Goal: Browse casually: Explore the website without a specific task or goal

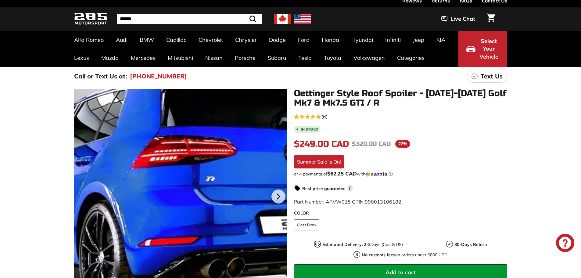
scroll to position [61, 0]
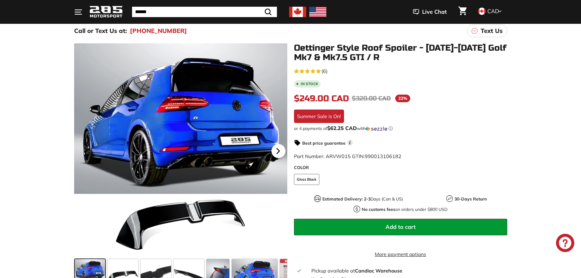
click at [272, 154] on icon at bounding box center [278, 151] width 14 height 14
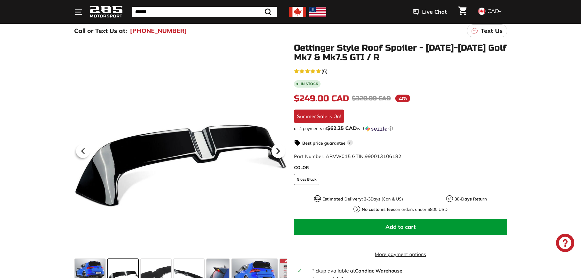
click at [277, 152] on icon at bounding box center [278, 150] width 2 height 5
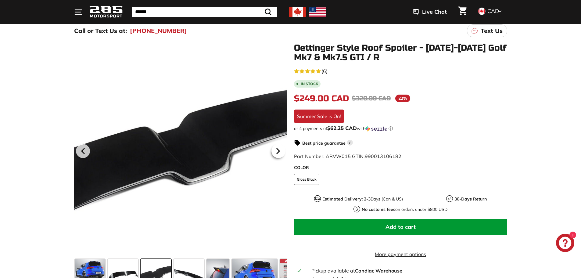
click at [277, 152] on icon at bounding box center [278, 150] width 2 height 5
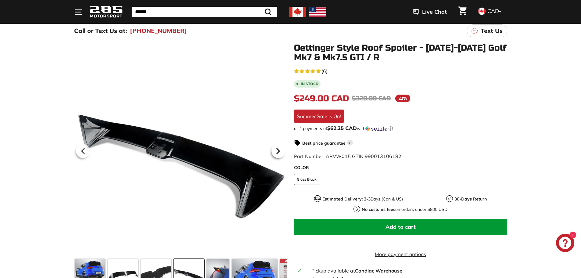
click at [277, 152] on icon at bounding box center [278, 150] width 2 height 5
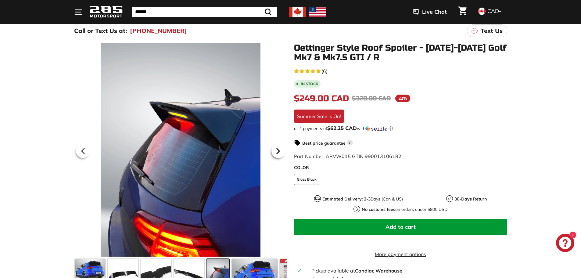
click at [277, 152] on icon at bounding box center [278, 150] width 2 height 5
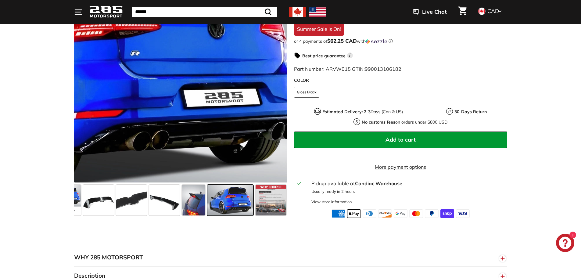
scroll to position [153, 0]
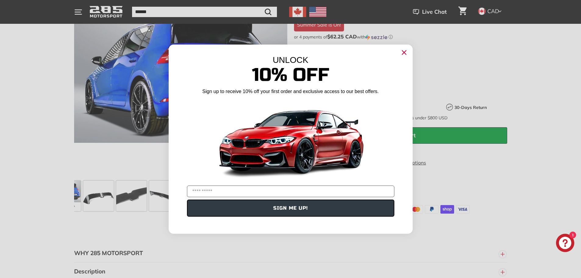
click at [405, 52] on circle "Close dialog" at bounding box center [403, 52] width 9 height 9
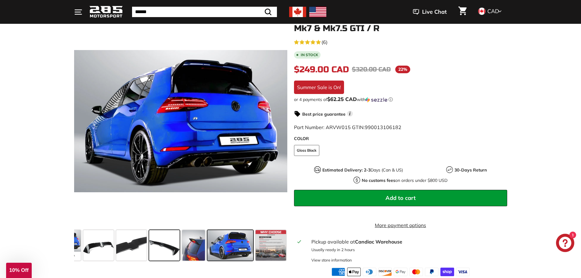
scroll to position [92, 0]
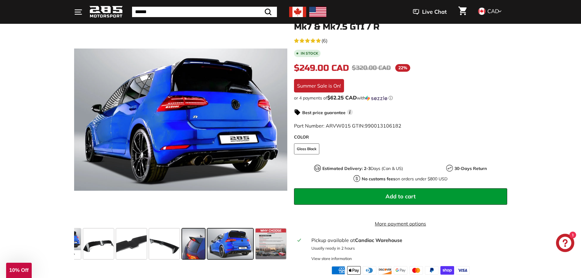
click at [192, 230] on span at bounding box center [193, 243] width 23 height 31
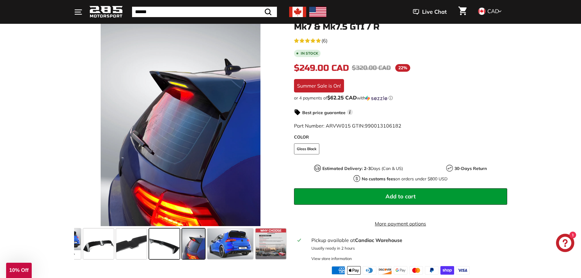
click at [163, 242] on span at bounding box center [164, 243] width 31 height 31
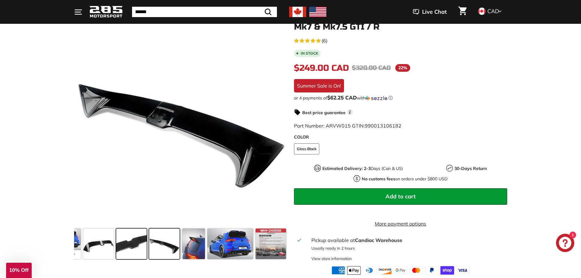
click at [146, 242] on span at bounding box center [131, 243] width 31 height 31
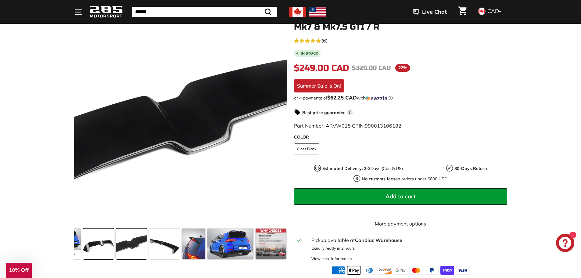
click at [97, 245] on span at bounding box center [98, 243] width 31 height 31
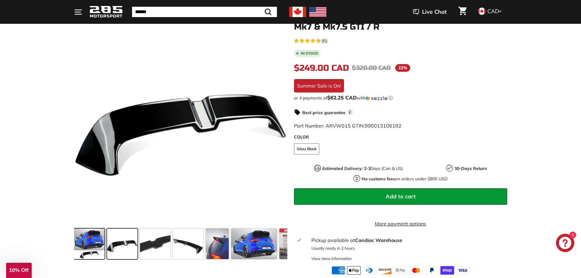
scroll to position [0, 0]
click at [82, 244] on span at bounding box center [90, 243] width 31 height 31
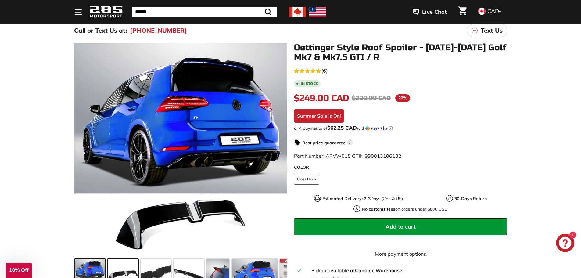
scroll to position [61, 0]
